Goal: Task Accomplishment & Management: Complete application form

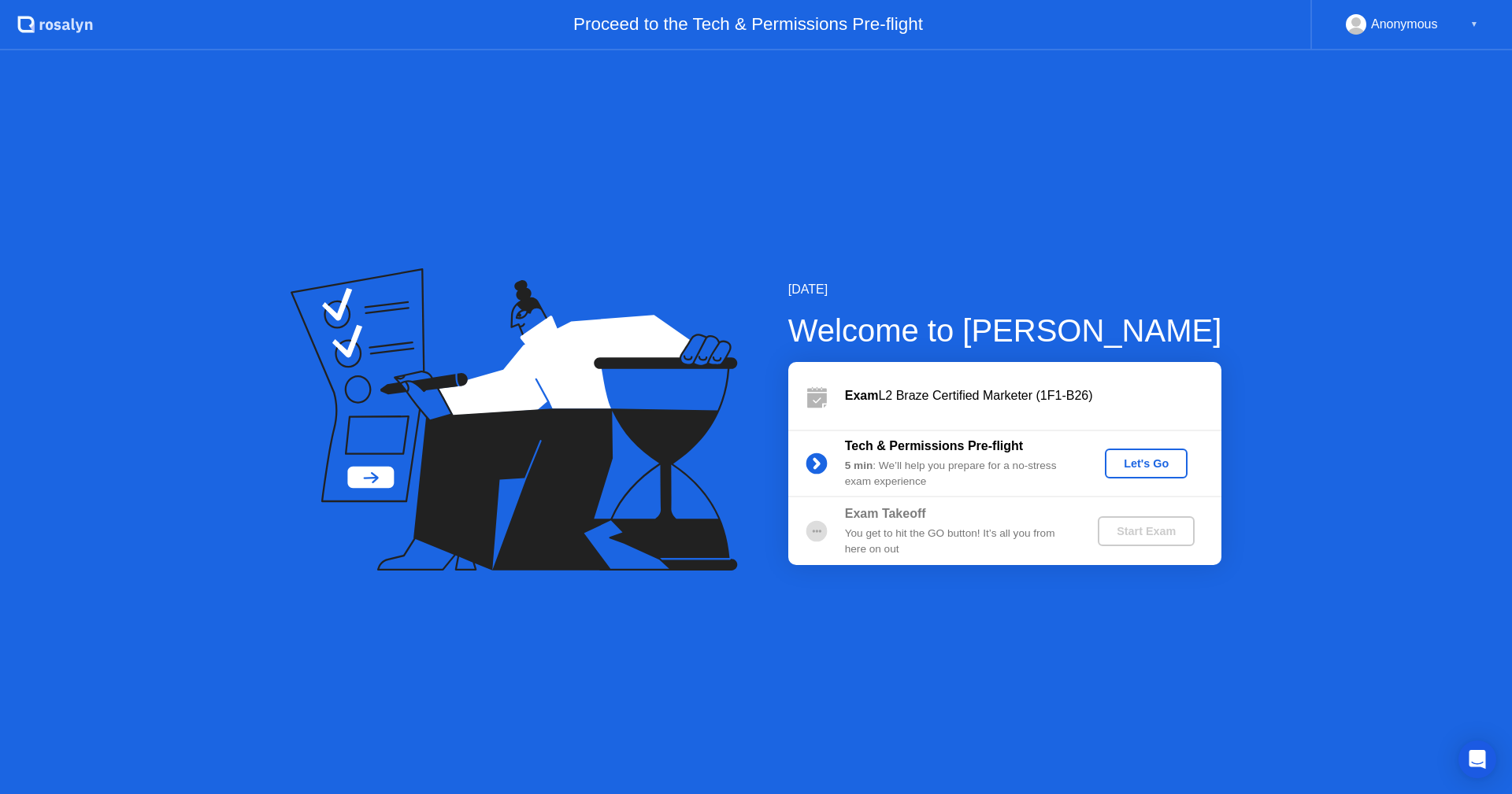
click at [1153, 458] on div "Let's Go" at bounding box center [1146, 464] width 70 height 13
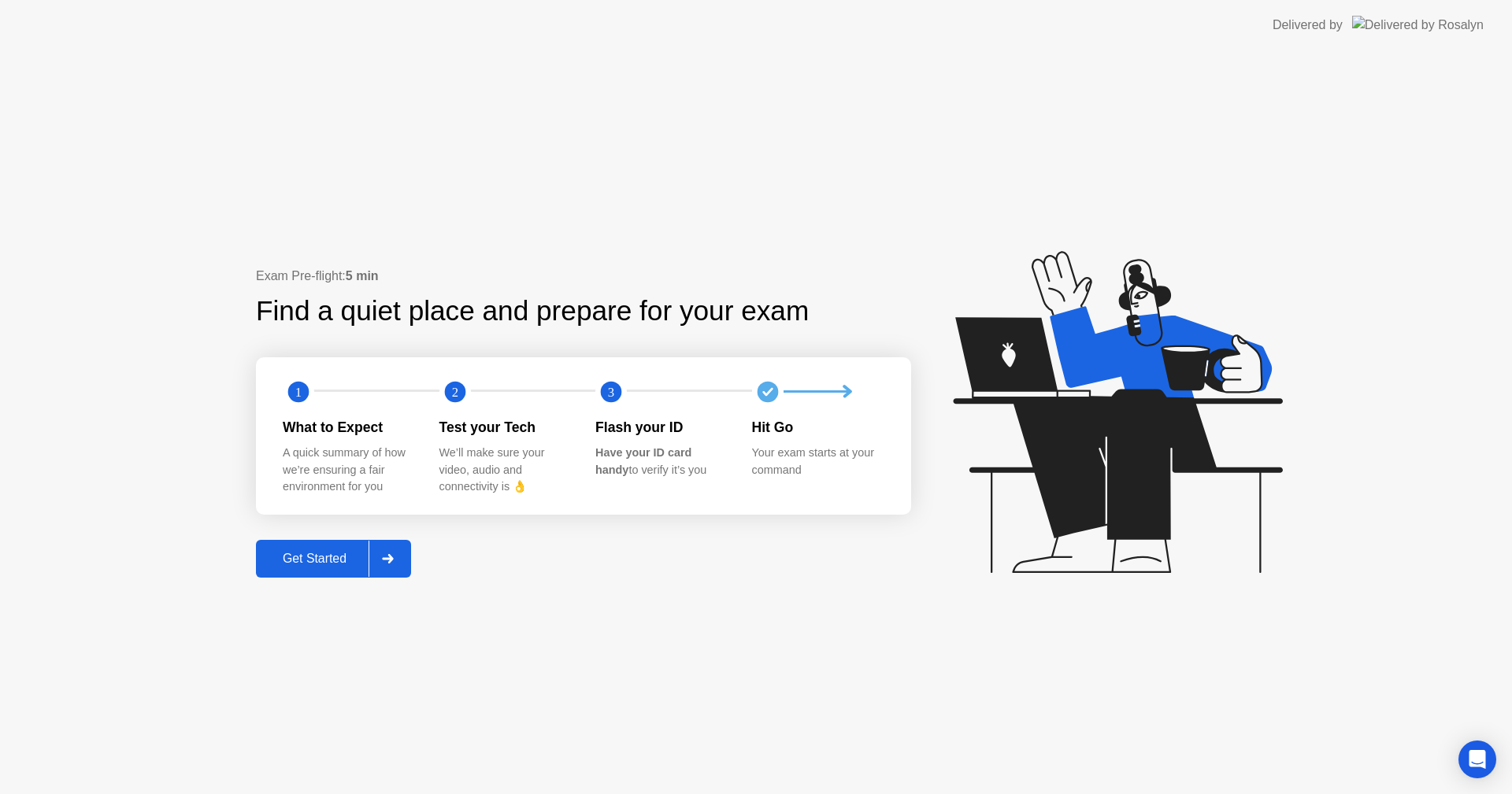
drag, startPoint x: 319, startPoint y: 473, endPoint x: 369, endPoint y: 470, distance: 50.1
click at [369, 470] on div "A quick summary of how we’re ensuring a fair environment for you" at bounding box center [348, 470] width 131 height 51
click at [278, 562] on div "Get Started" at bounding box center [315, 559] width 108 height 14
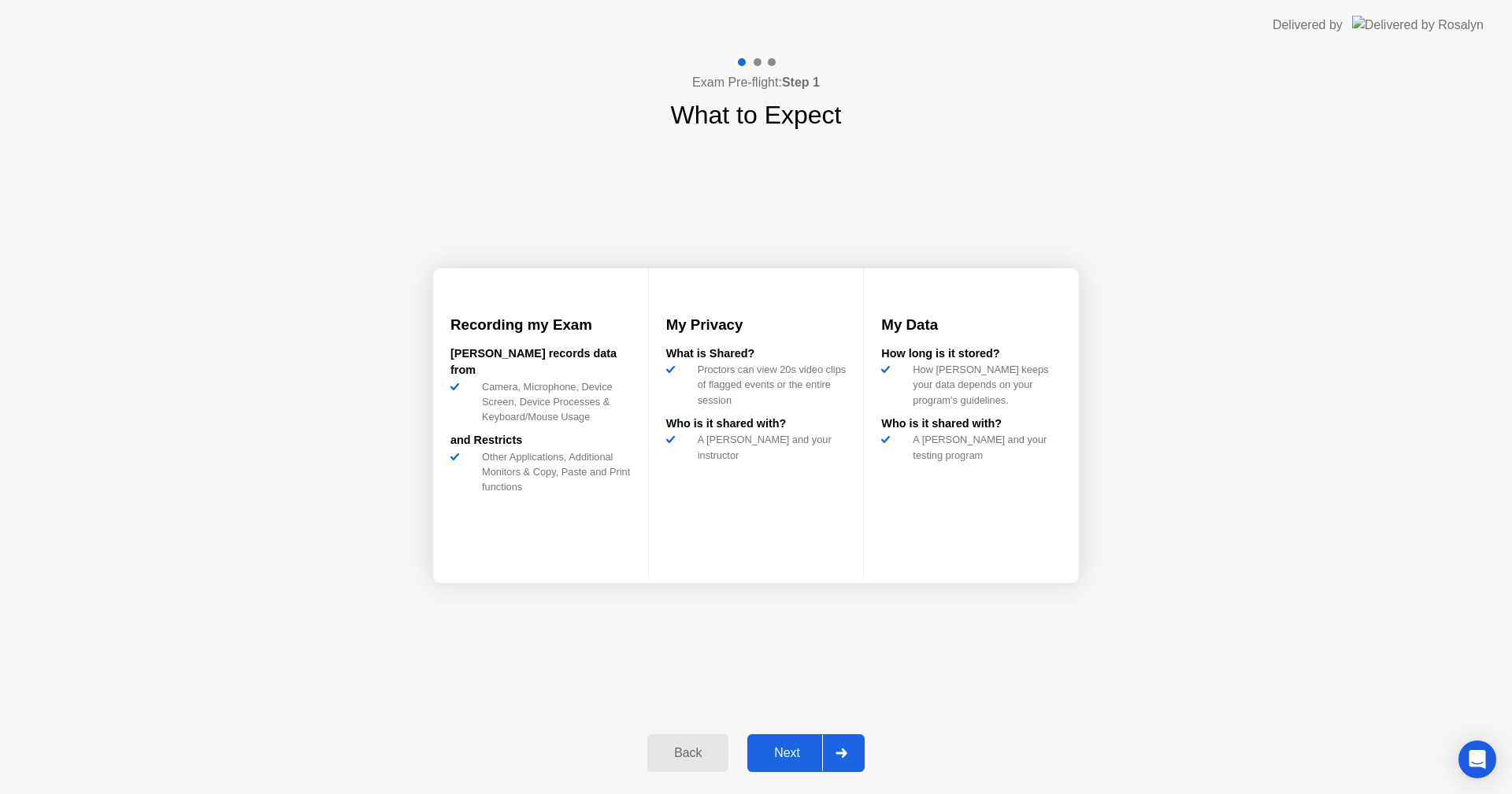
click at [780, 750] on div "Next" at bounding box center [787, 753] width 70 height 14
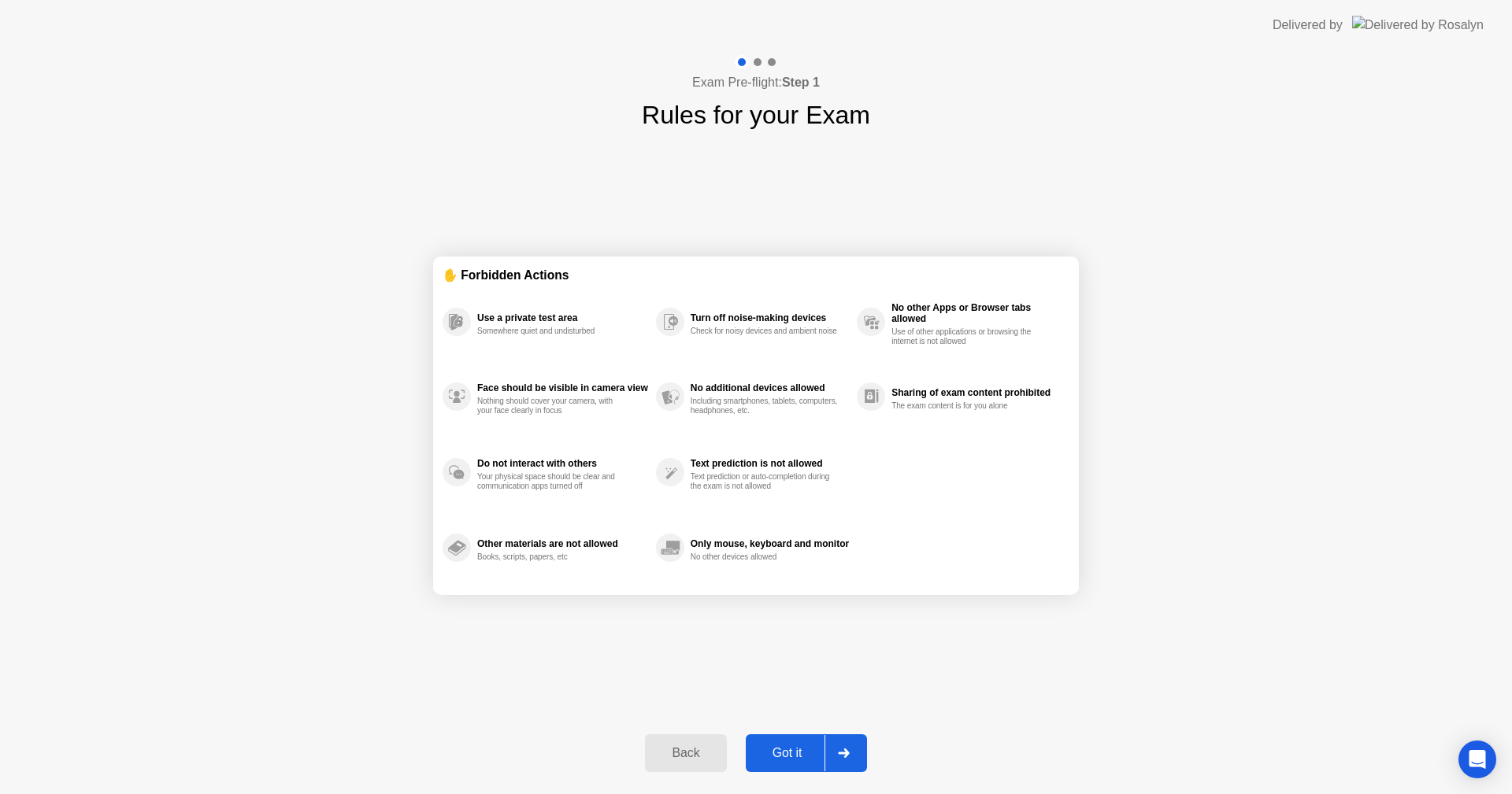
click at [777, 761] on div "Got it" at bounding box center [787, 753] width 74 height 14
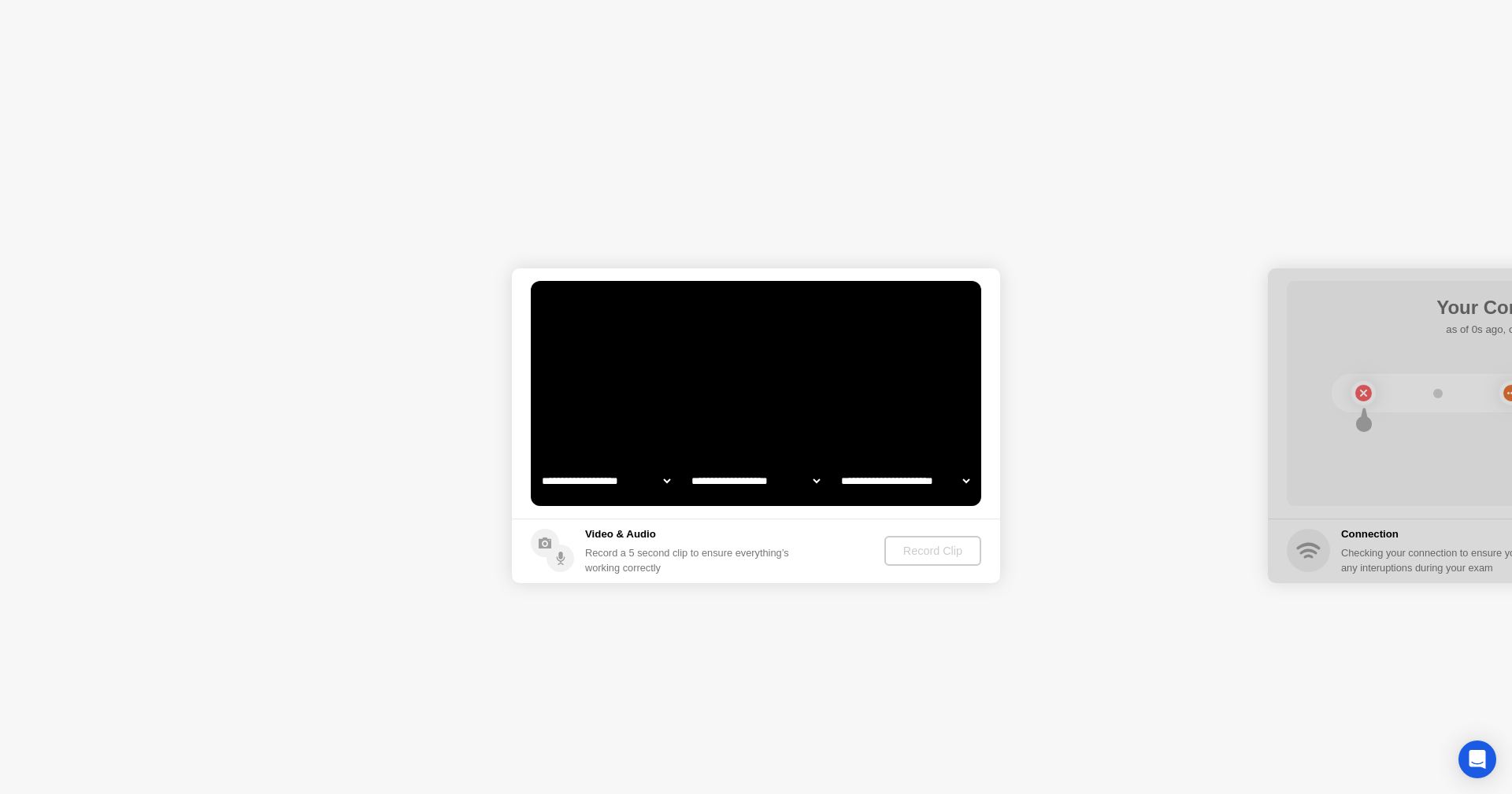
select select "**********"
select select "*******"
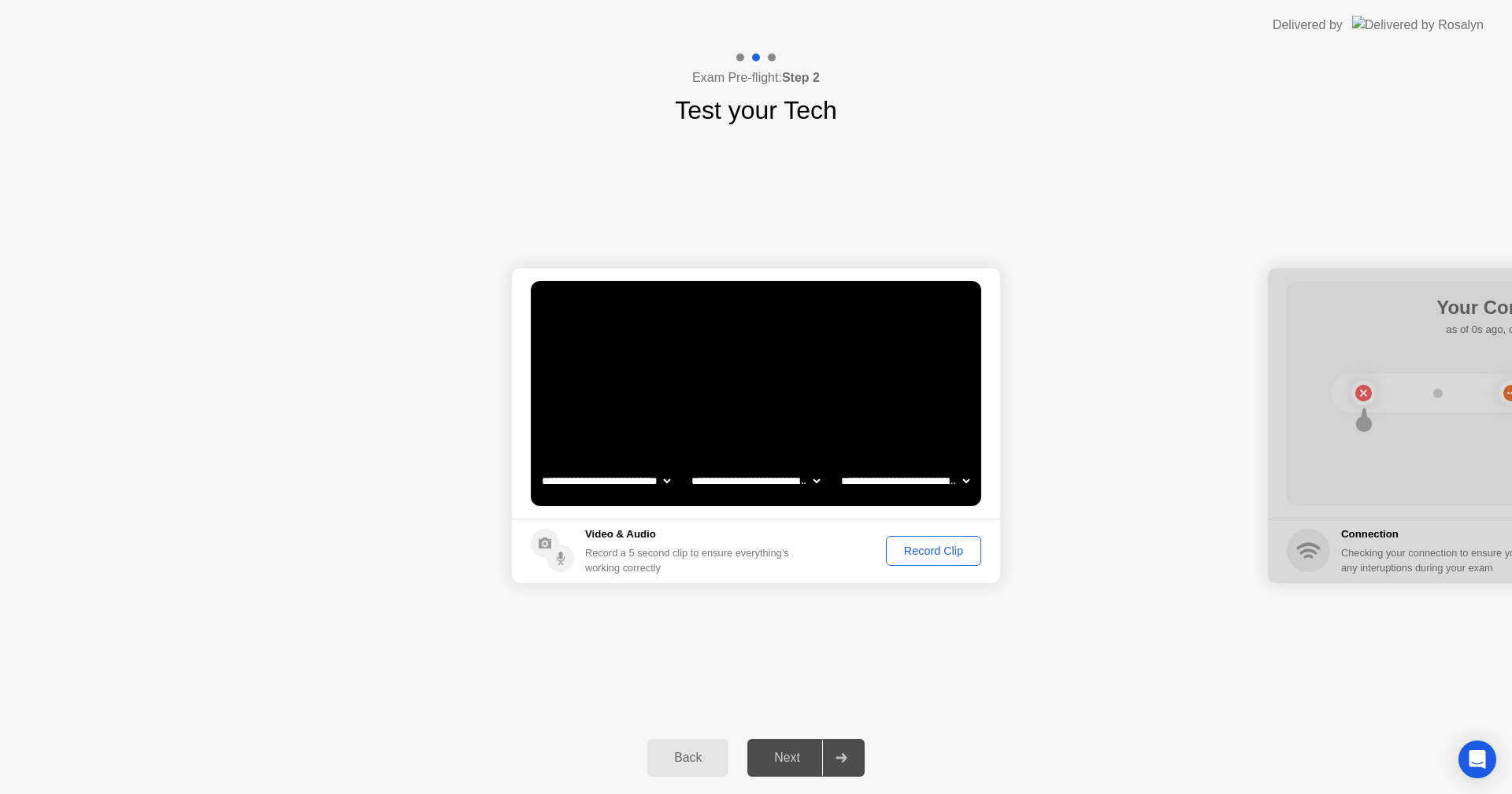
click at [943, 547] on div "Record Clip" at bounding box center [933, 551] width 84 height 13
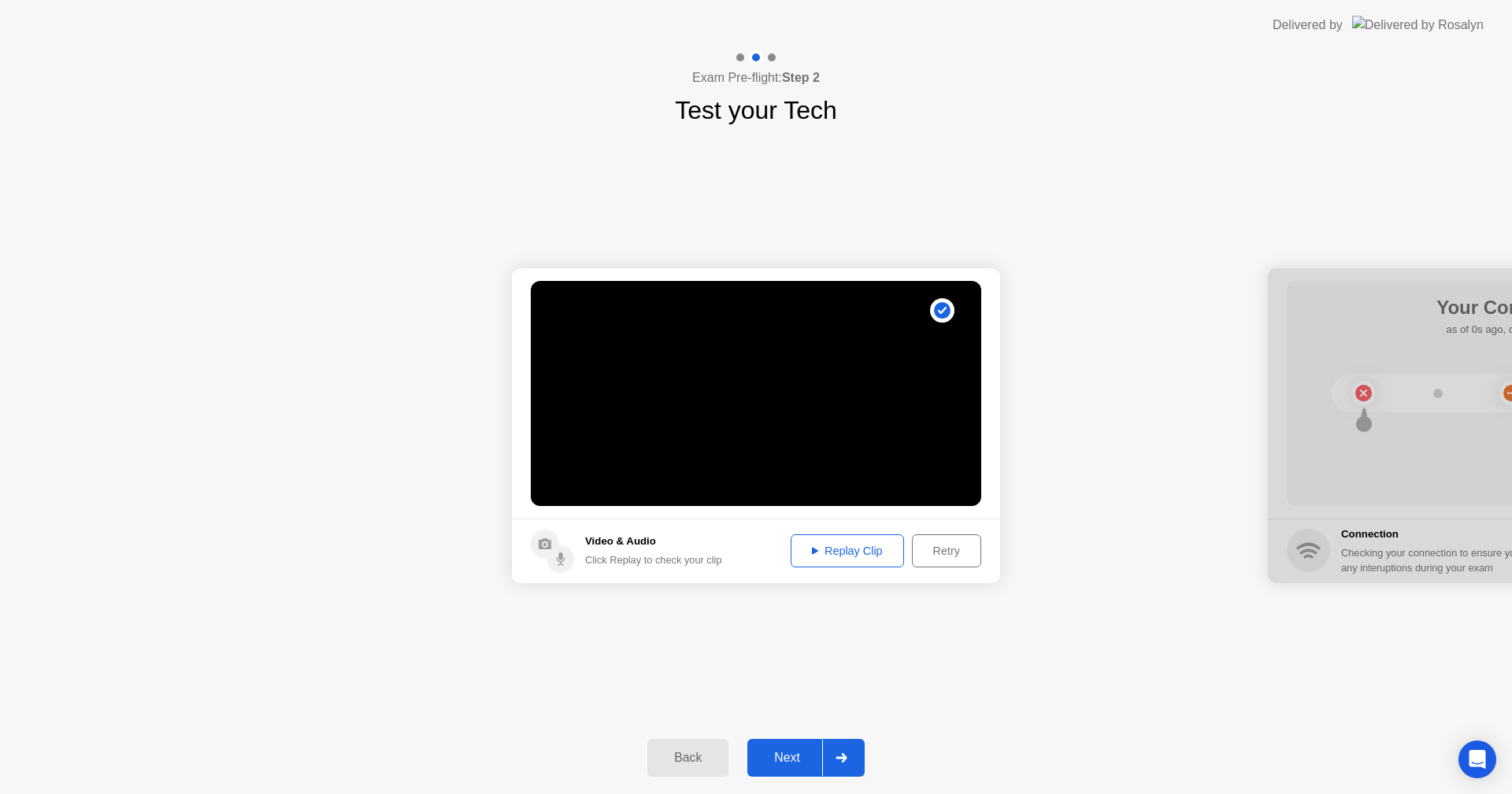
click at [858, 546] on div "Replay Clip" at bounding box center [847, 551] width 103 height 13
click at [795, 759] on div "Next" at bounding box center [787, 758] width 70 height 14
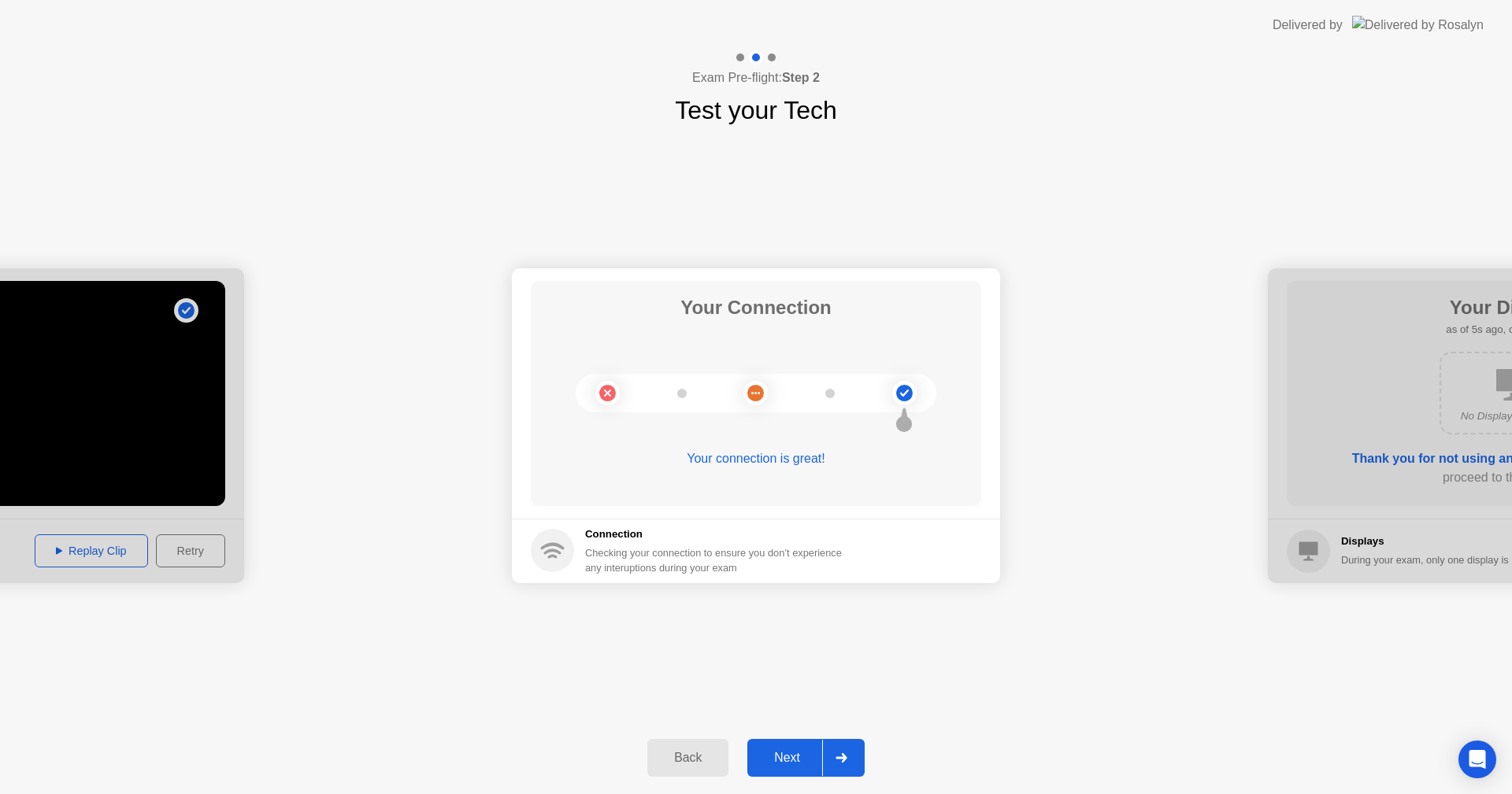
click at [783, 758] on div "Next" at bounding box center [787, 758] width 70 height 14
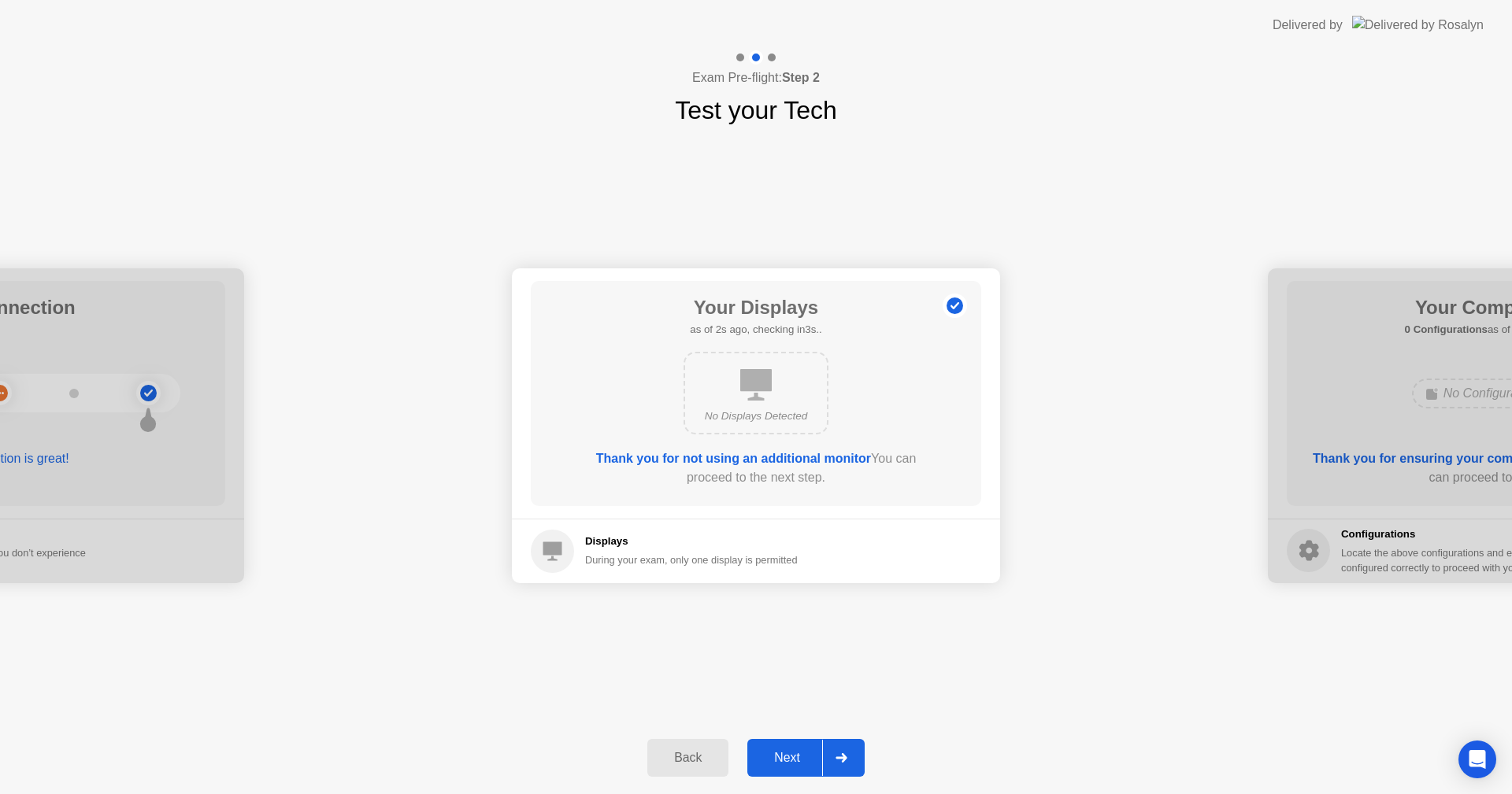
click at [785, 755] on div "Next" at bounding box center [787, 758] width 70 height 14
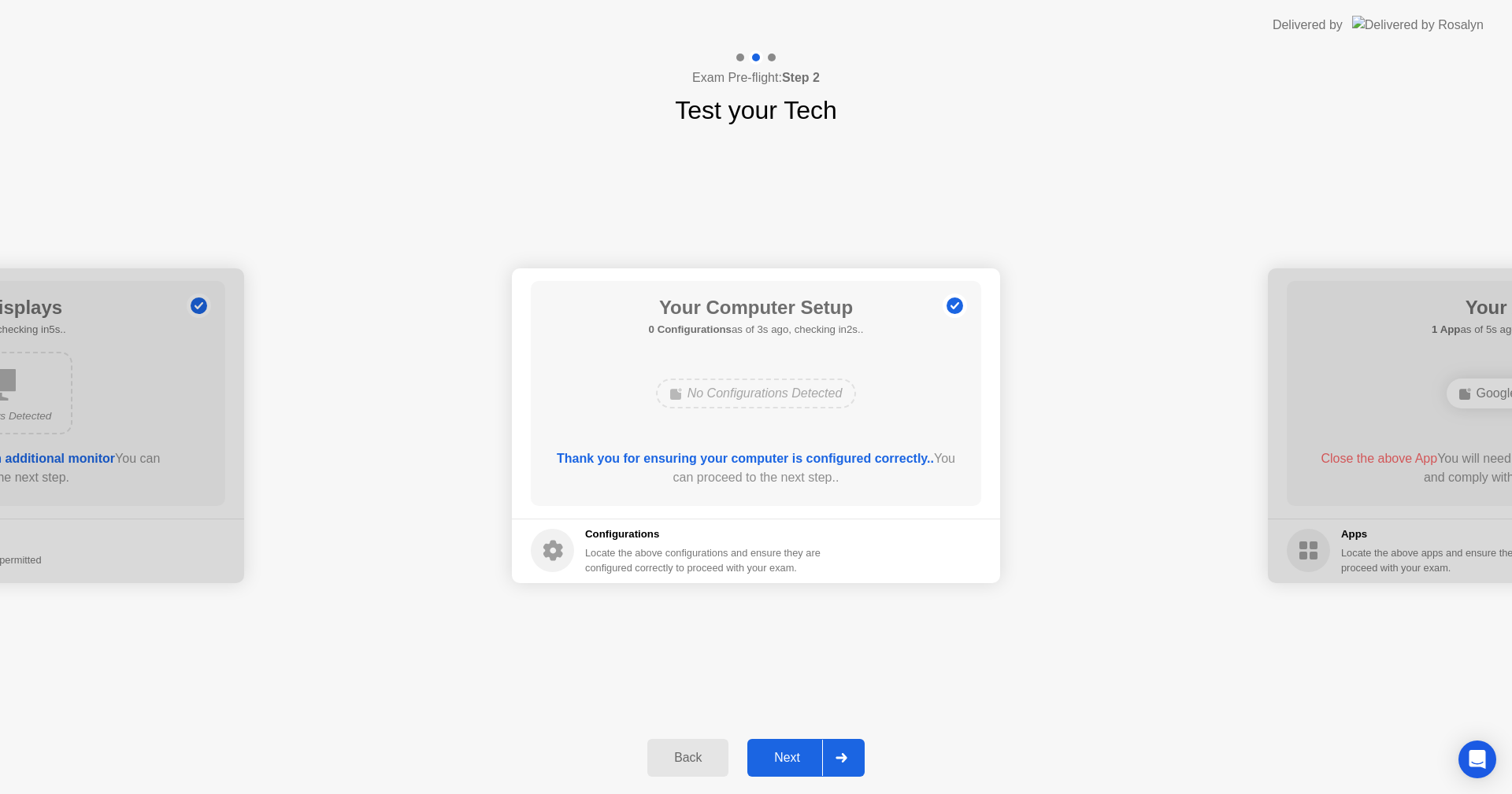
click at [785, 755] on div "Next" at bounding box center [787, 758] width 70 height 14
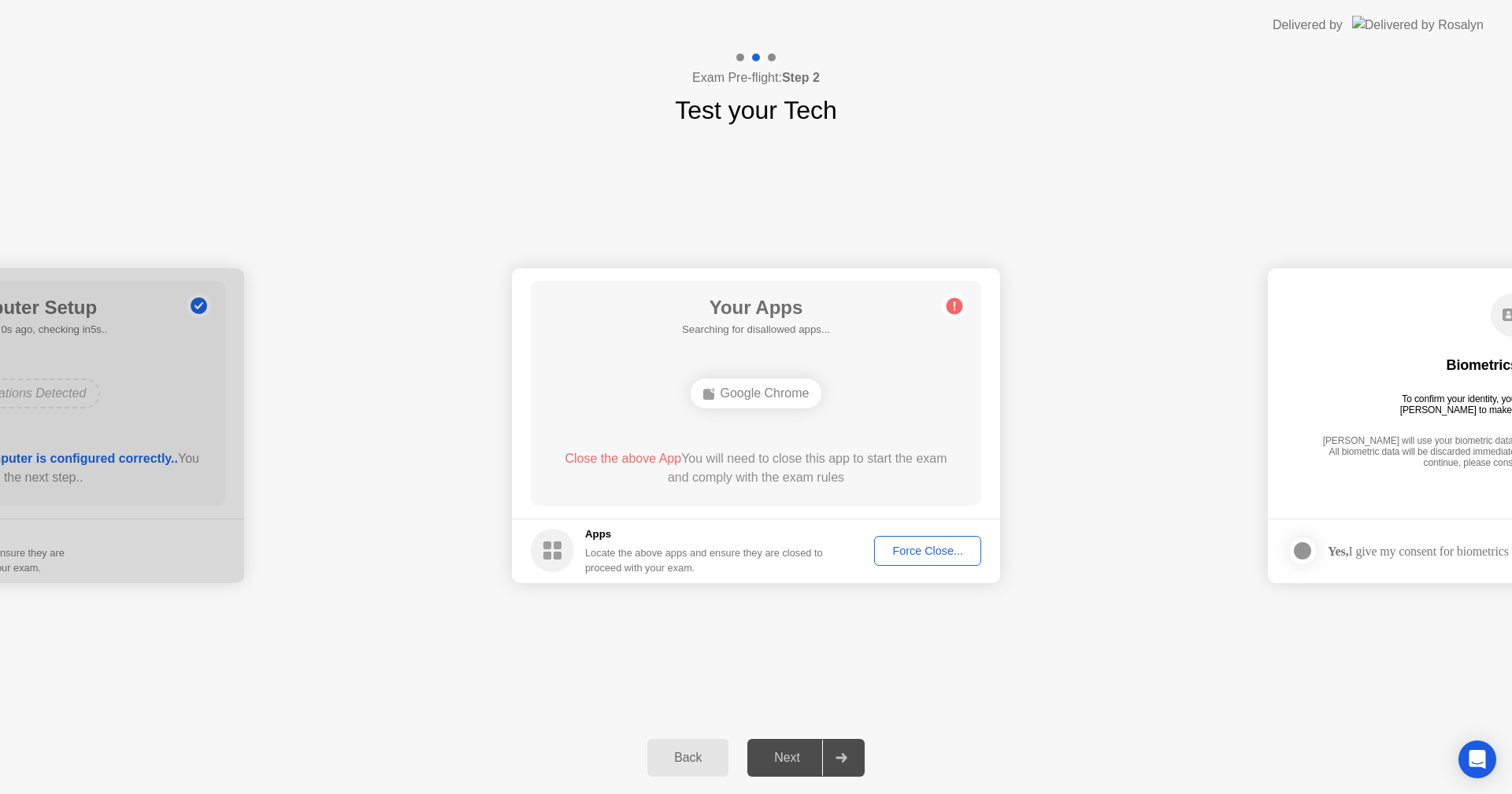
click at [1031, 680] on div "**********" at bounding box center [756, 425] width 1512 height 593
click at [945, 551] on div "Force Close..." at bounding box center [927, 551] width 96 height 13
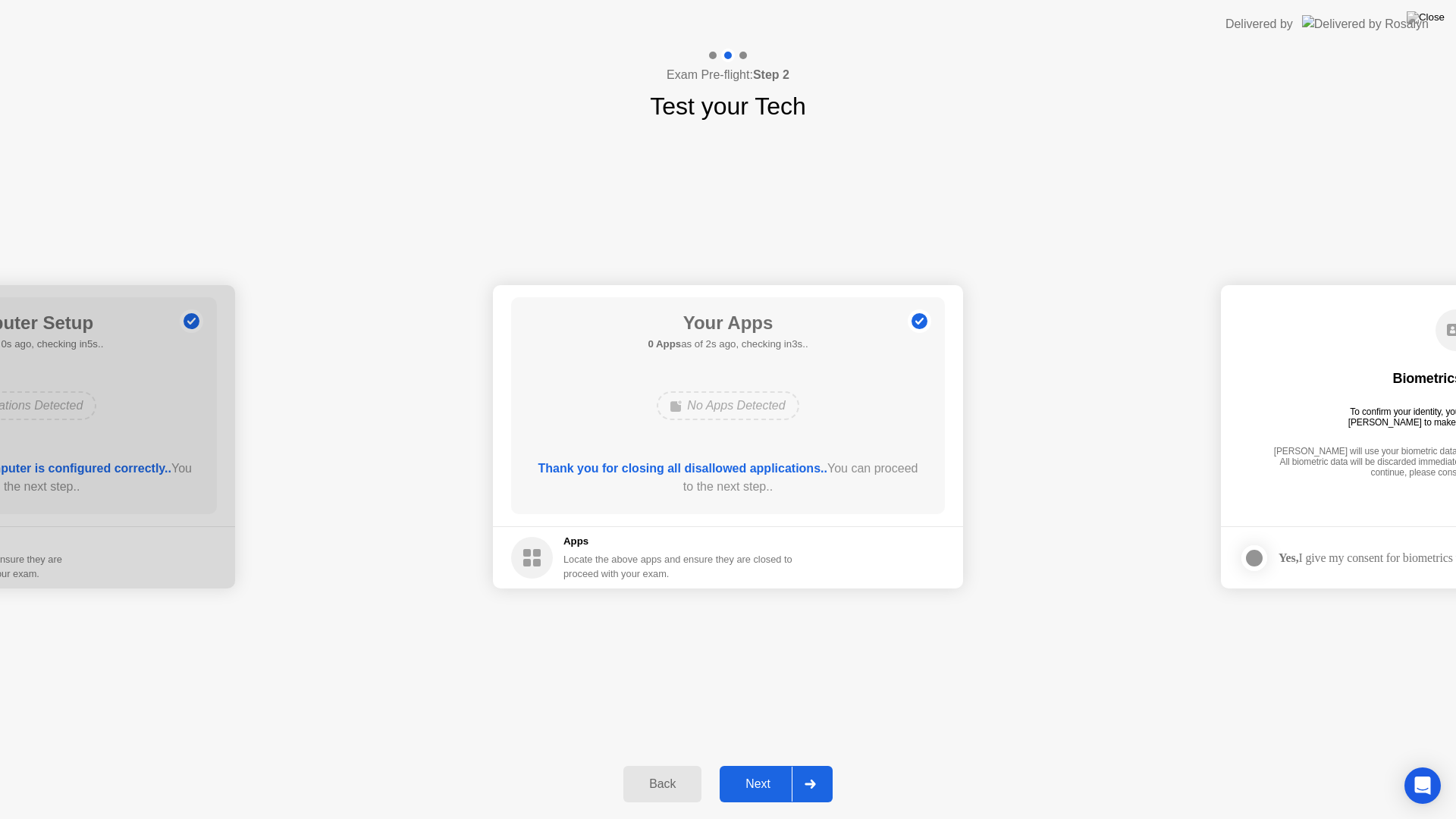
click at [759, 764] on div "Next" at bounding box center [758, 784] width 67 height 14
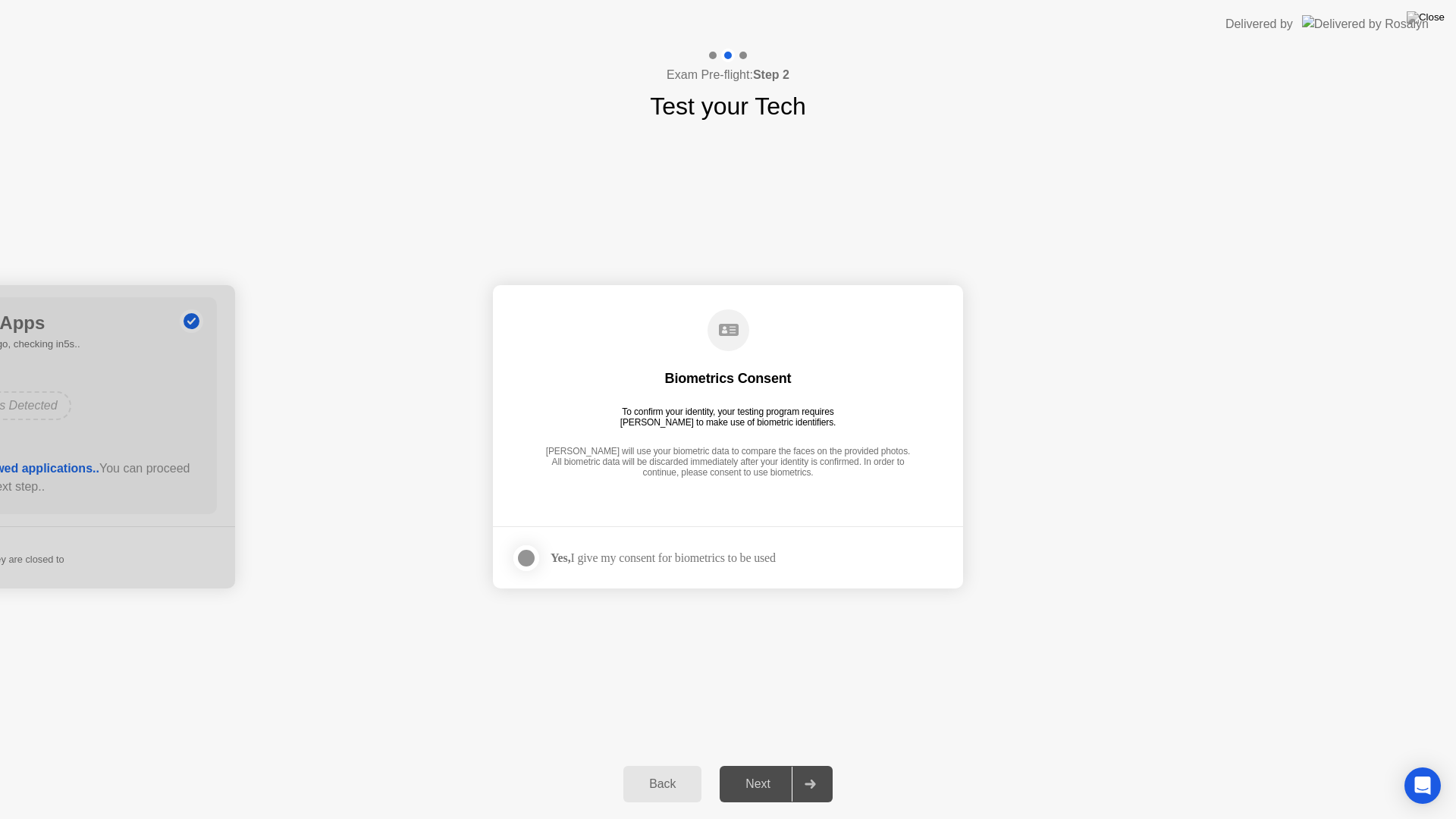
click at [526, 561] on div at bounding box center [526, 558] width 18 height 18
click at [768, 764] on div "Next" at bounding box center [758, 784] width 67 height 14
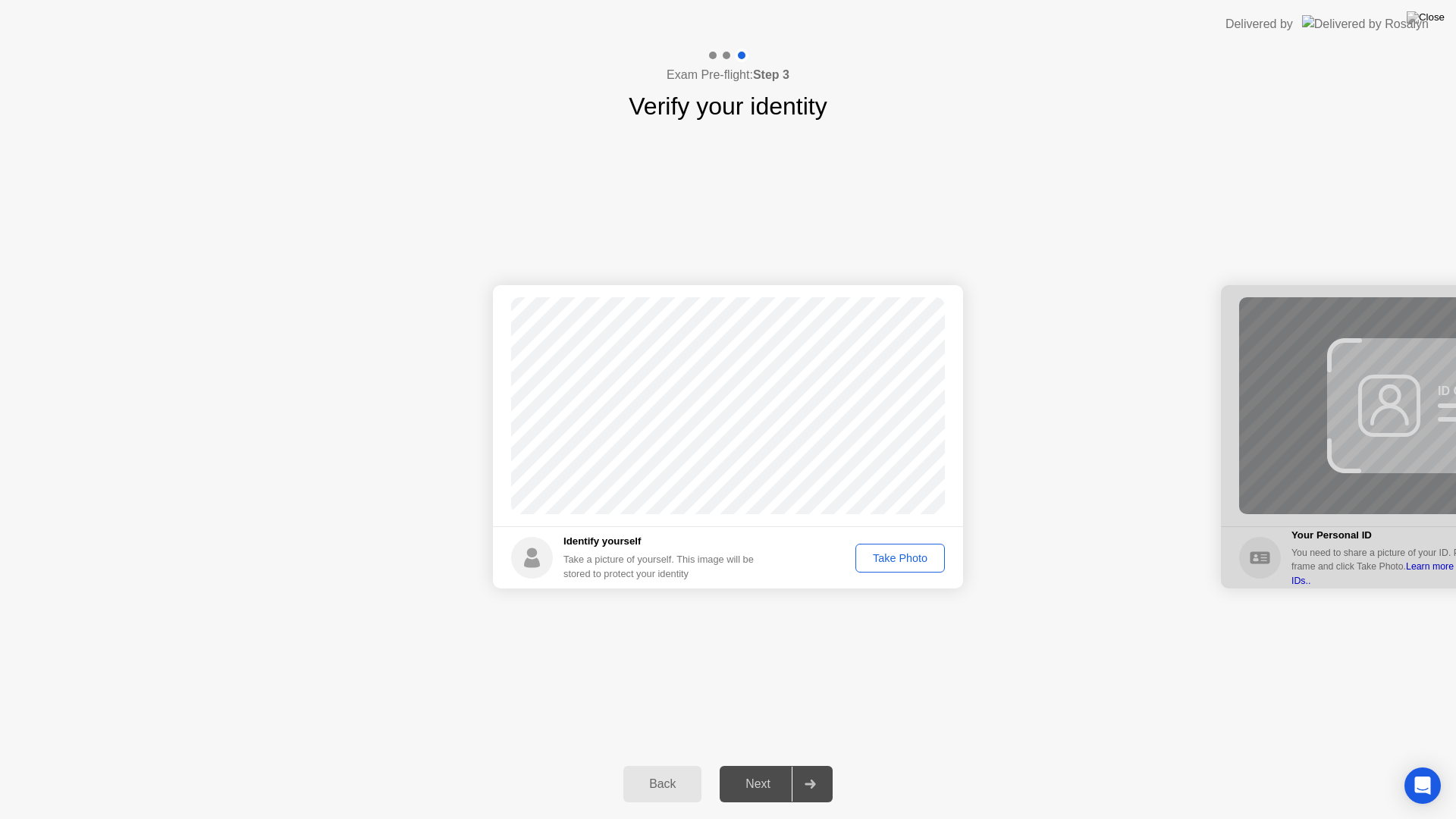
click at [897, 568] on button "Take Photo" at bounding box center [900, 559] width 90 height 29
click at [763, 764] on div "Next" at bounding box center [758, 784] width 67 height 14
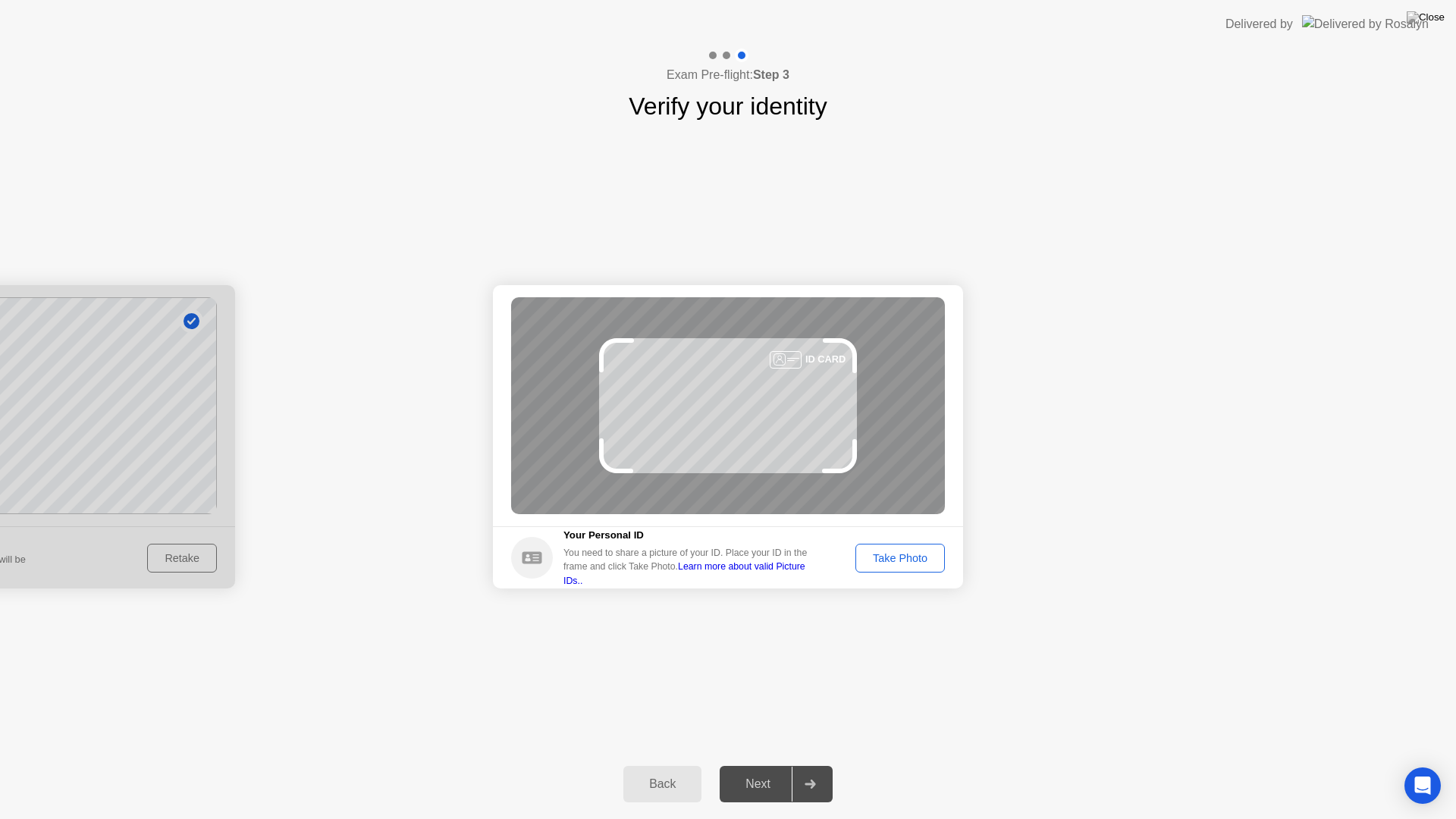
click at [904, 548] on button "Take Photo" at bounding box center [900, 559] width 90 height 29
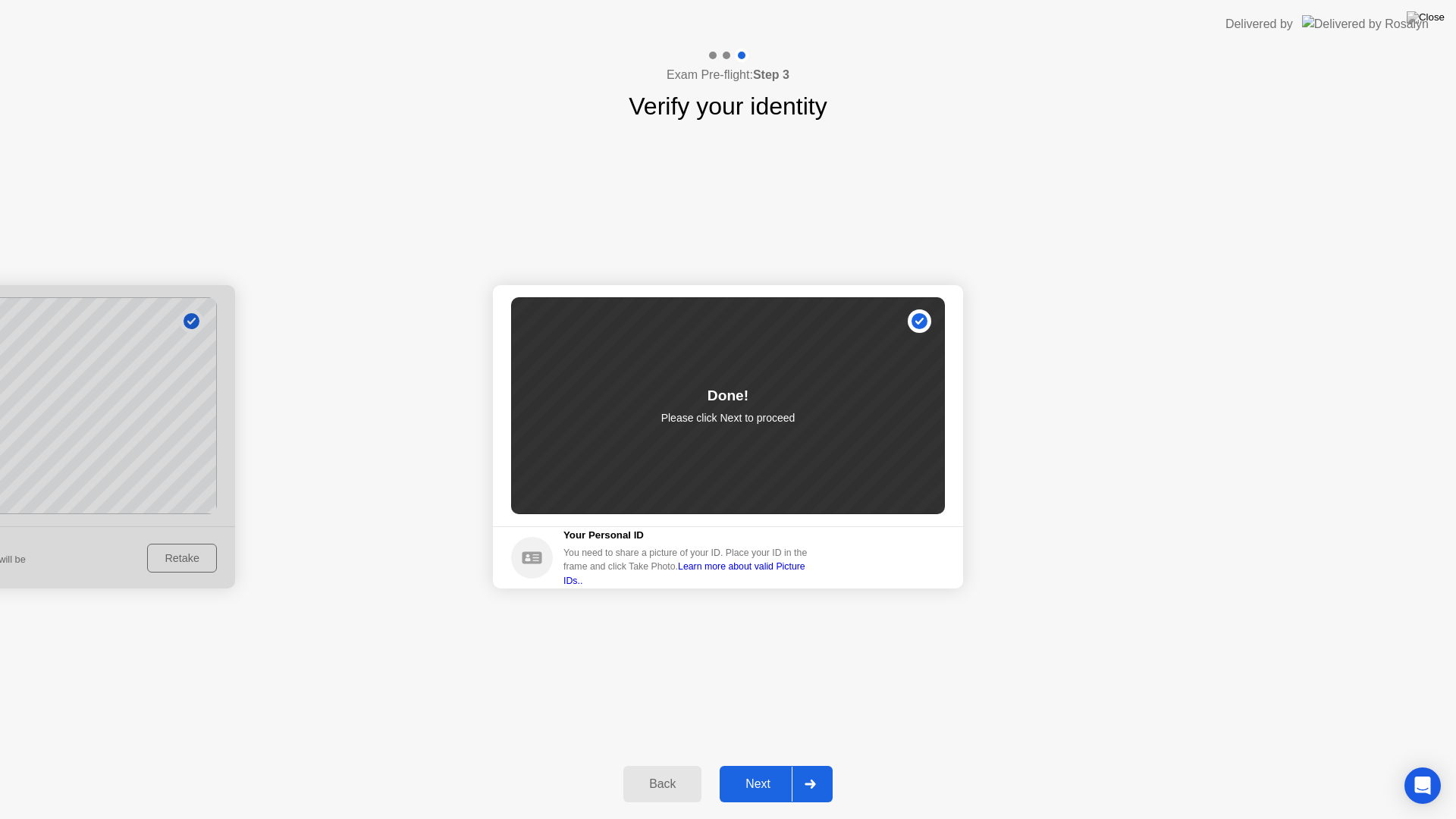
click at [759, 764] on div "Next" at bounding box center [758, 784] width 67 height 14
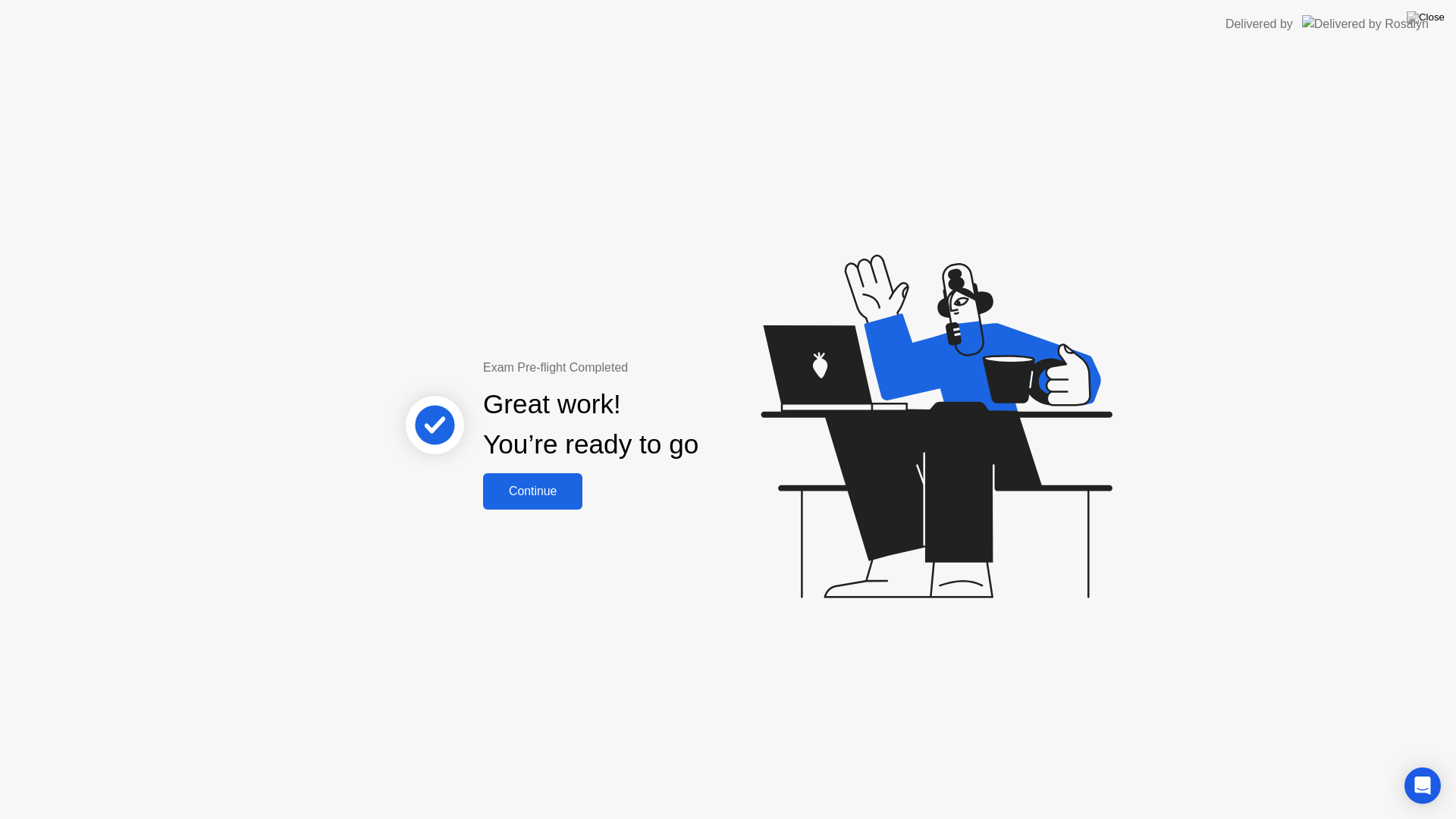
click at [520, 513] on div "Exam Pre-flight Completed Great work! You’re ready to go Continue" at bounding box center [728, 433] width 1456 height 770
click at [534, 502] on button "Continue" at bounding box center [533, 490] width 100 height 36
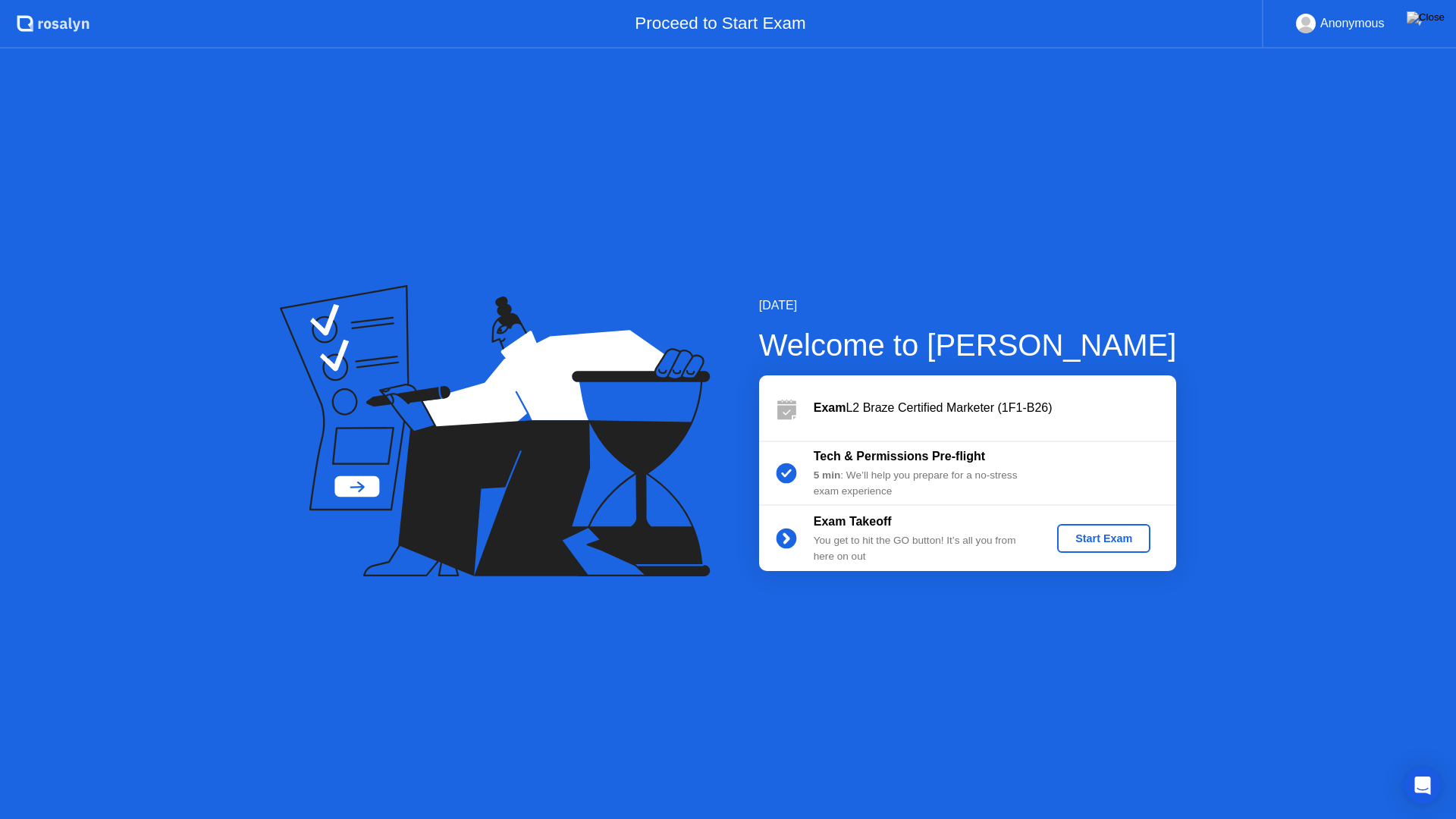
click at [1119, 541] on div "Start Exam" at bounding box center [1103, 539] width 81 height 12
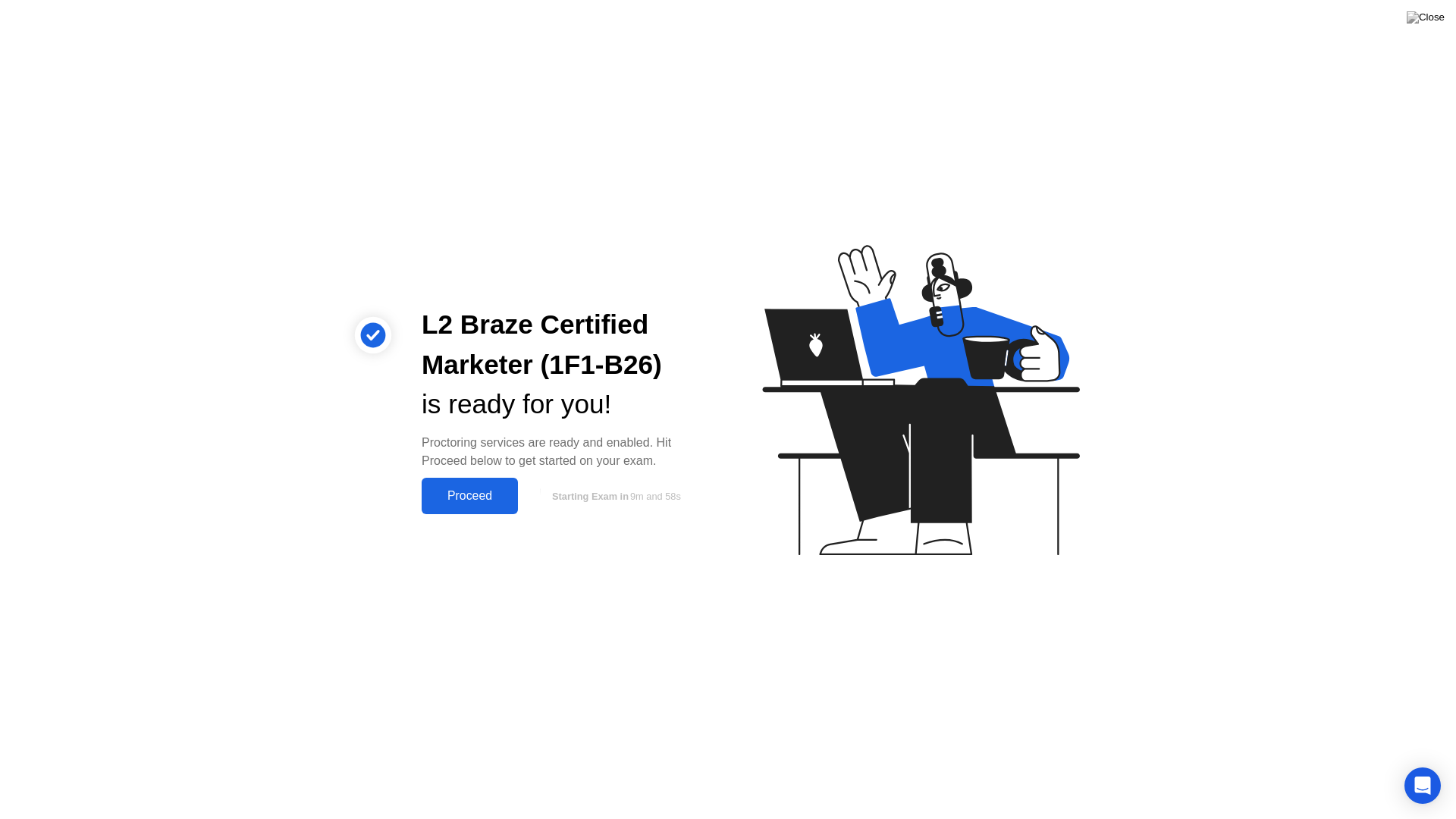
click at [473, 500] on div "Proceed" at bounding box center [470, 496] width 87 height 14
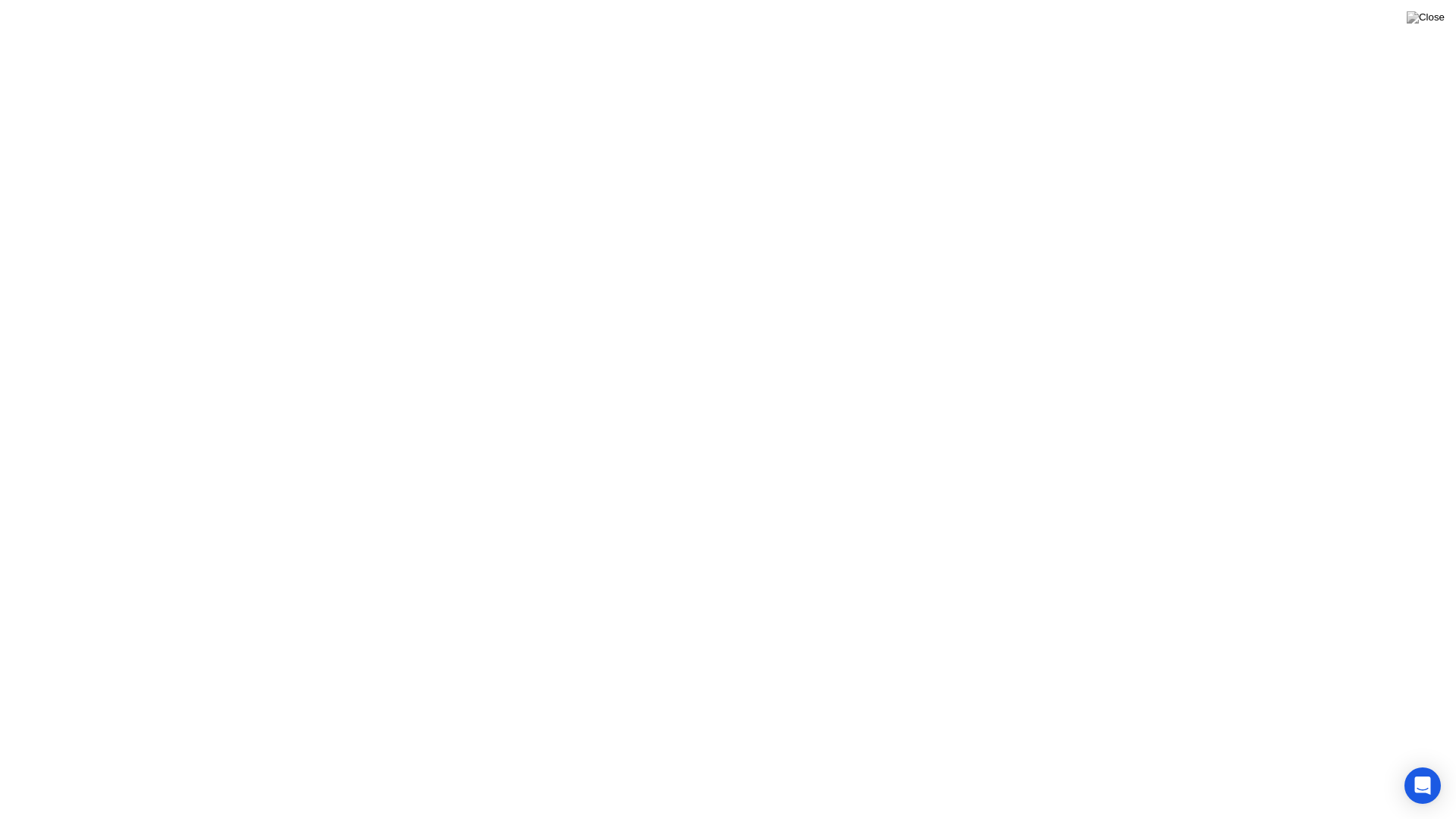
click button "Exam Rules"
